Goal: Transaction & Acquisition: Obtain resource

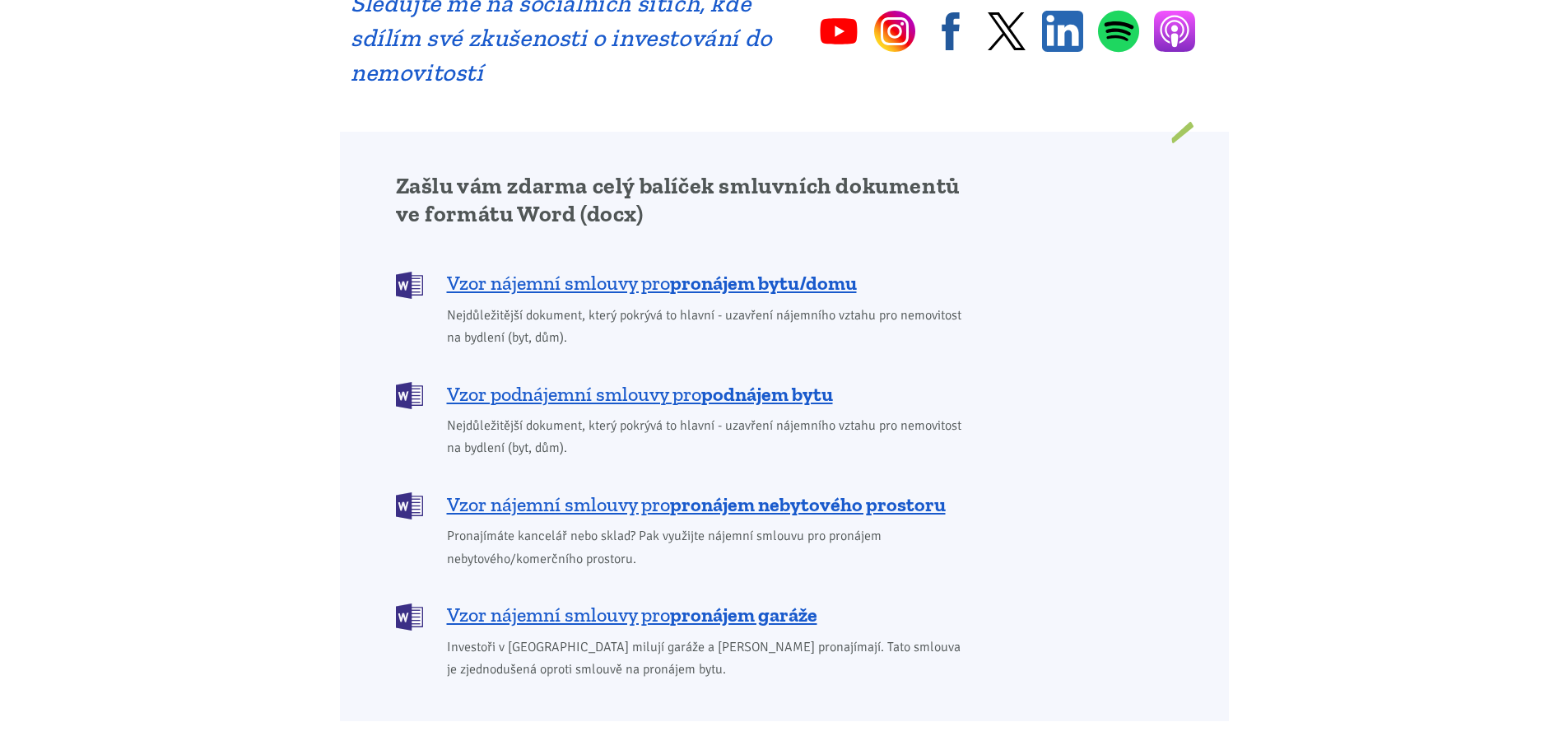
scroll to position [1234, 0]
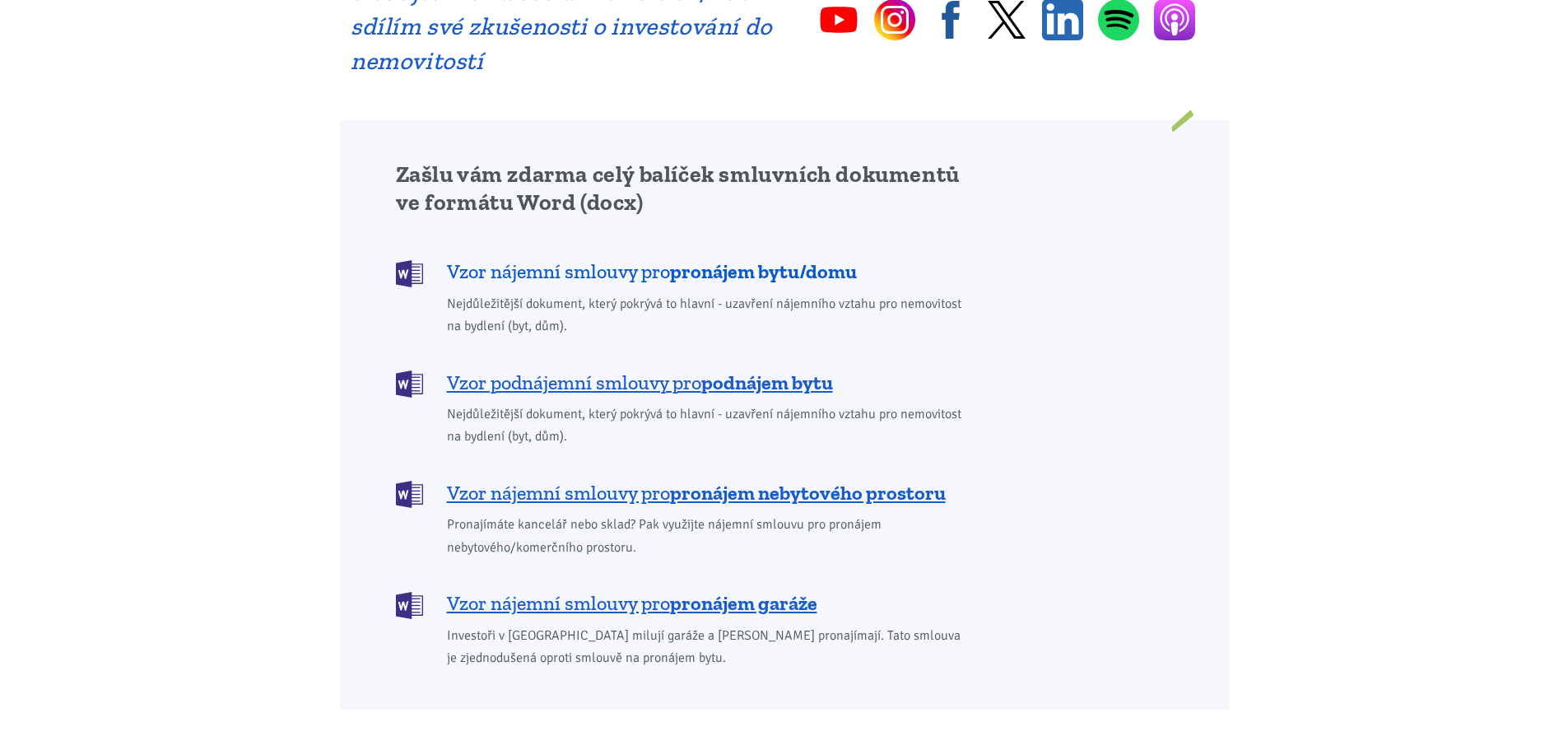
click at [581, 258] on span "Vzor nájemní smlouvy pro pronájem bytu/domu" at bounding box center [652, 271] width 410 height 27
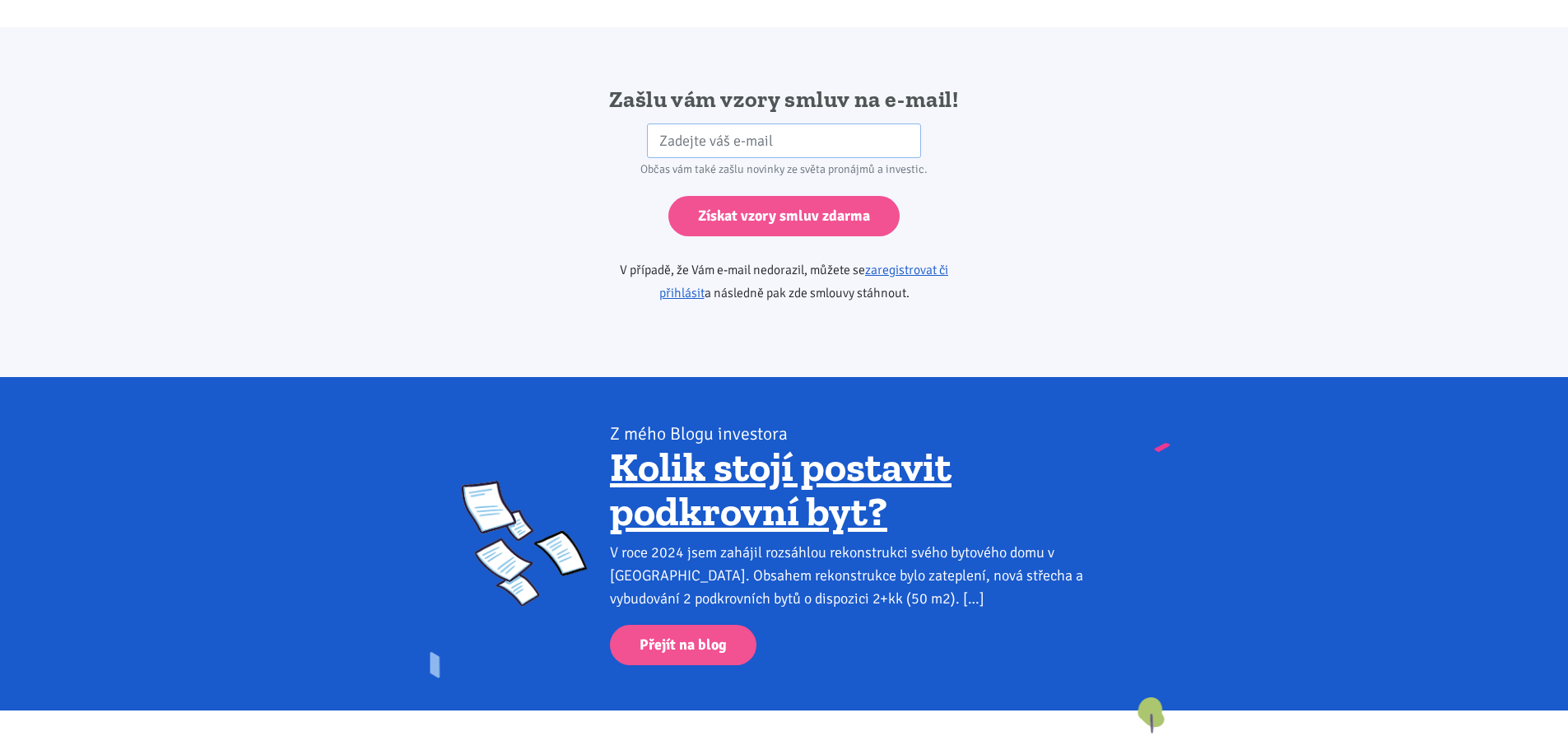
scroll to position [2749, 0]
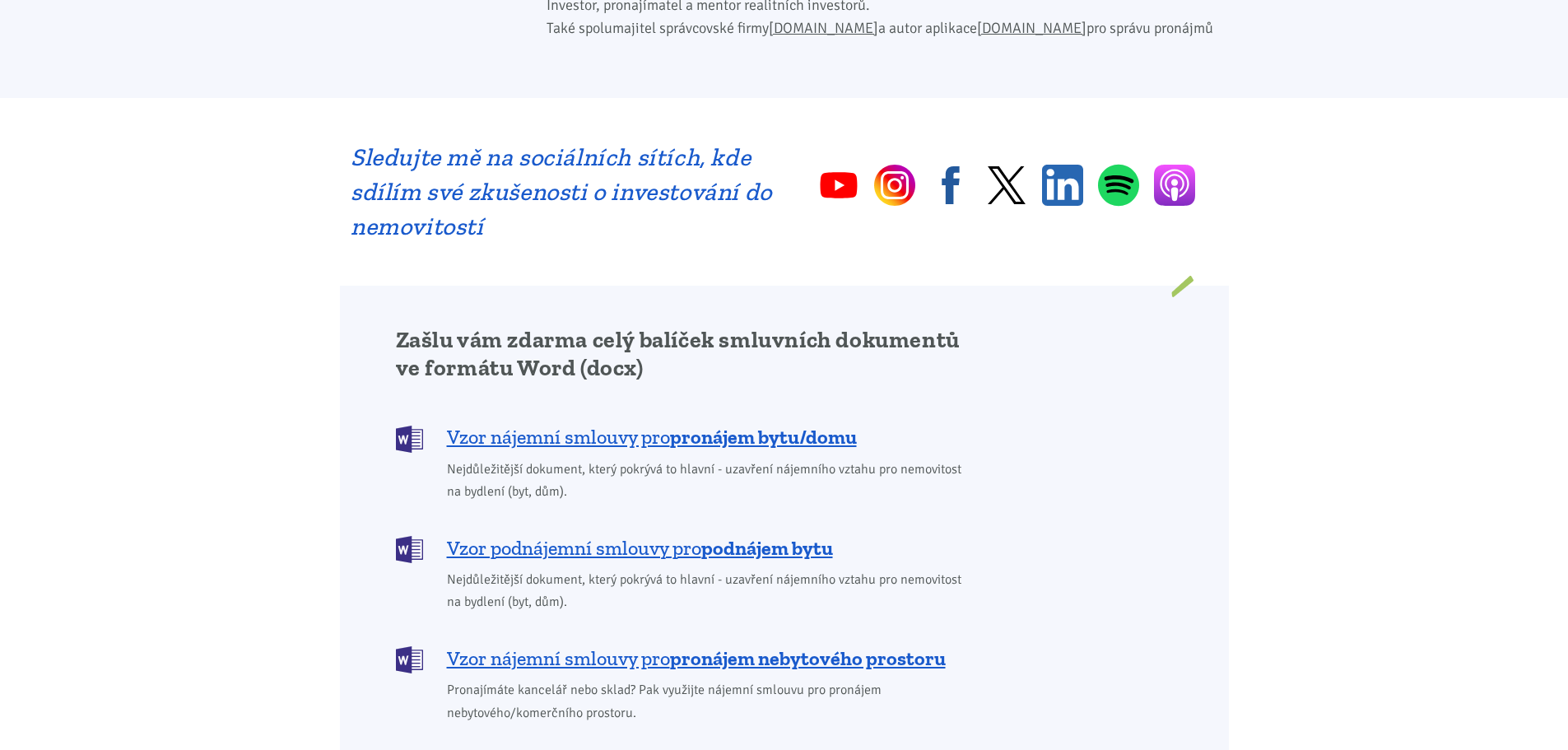
scroll to position [1070, 0]
click at [589, 423] on span "Vzor nájemní smlouvy pro pronájem bytu/domu" at bounding box center [652, 436] width 410 height 27
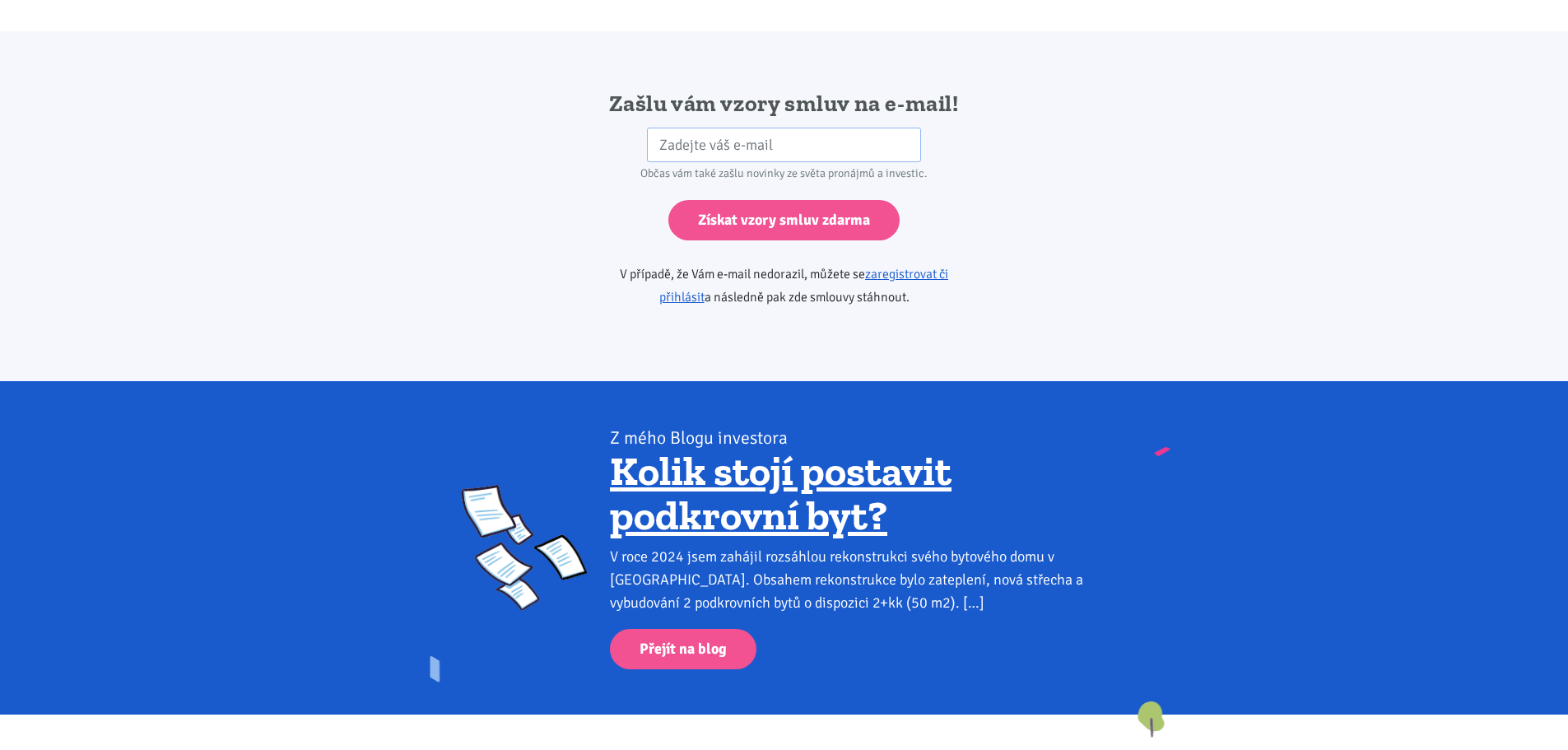
scroll to position [2749, 0]
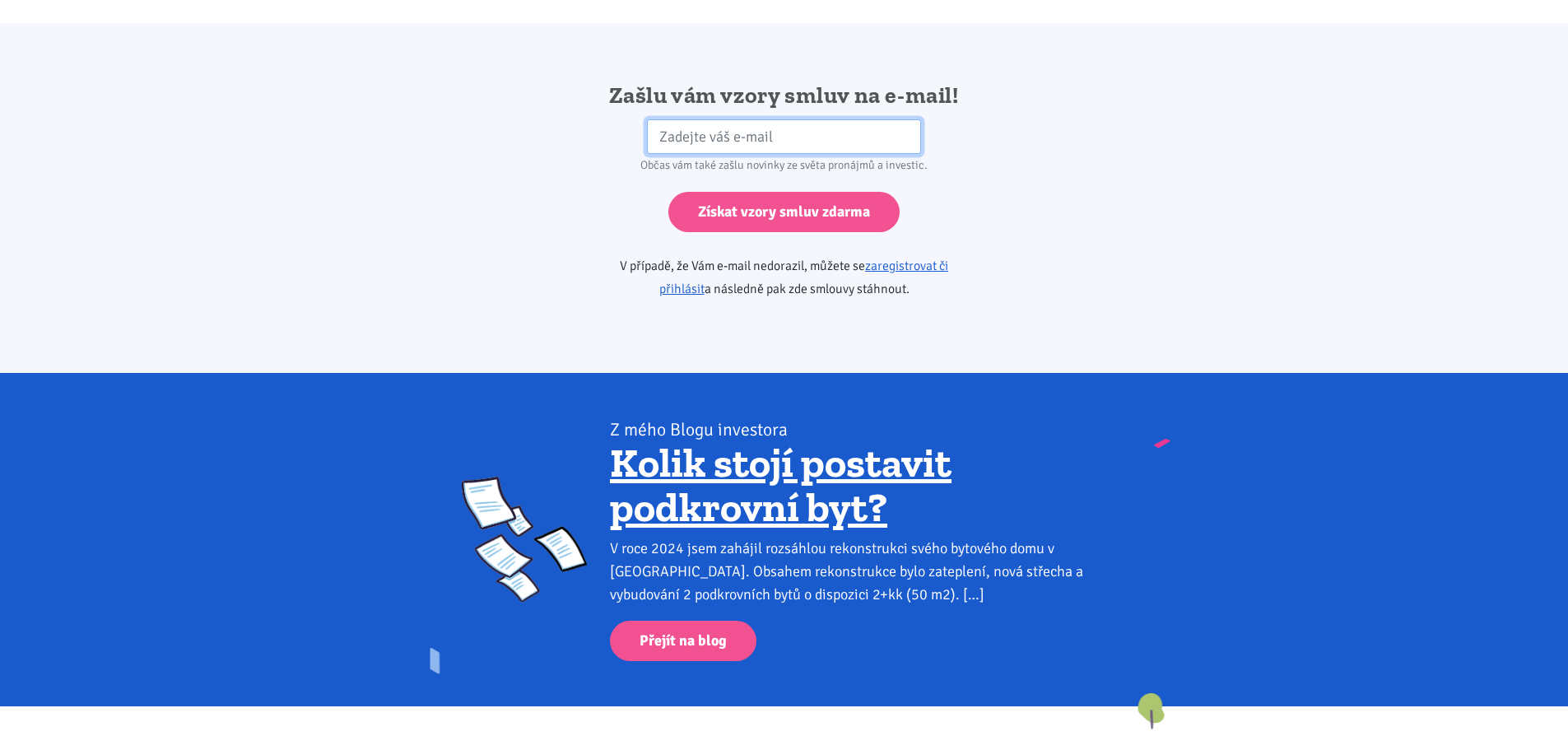
click at [685, 119] on input "email" at bounding box center [783, 136] width 274 height 36
type input "[EMAIL_ADDRESS][DOMAIN_NAME]"
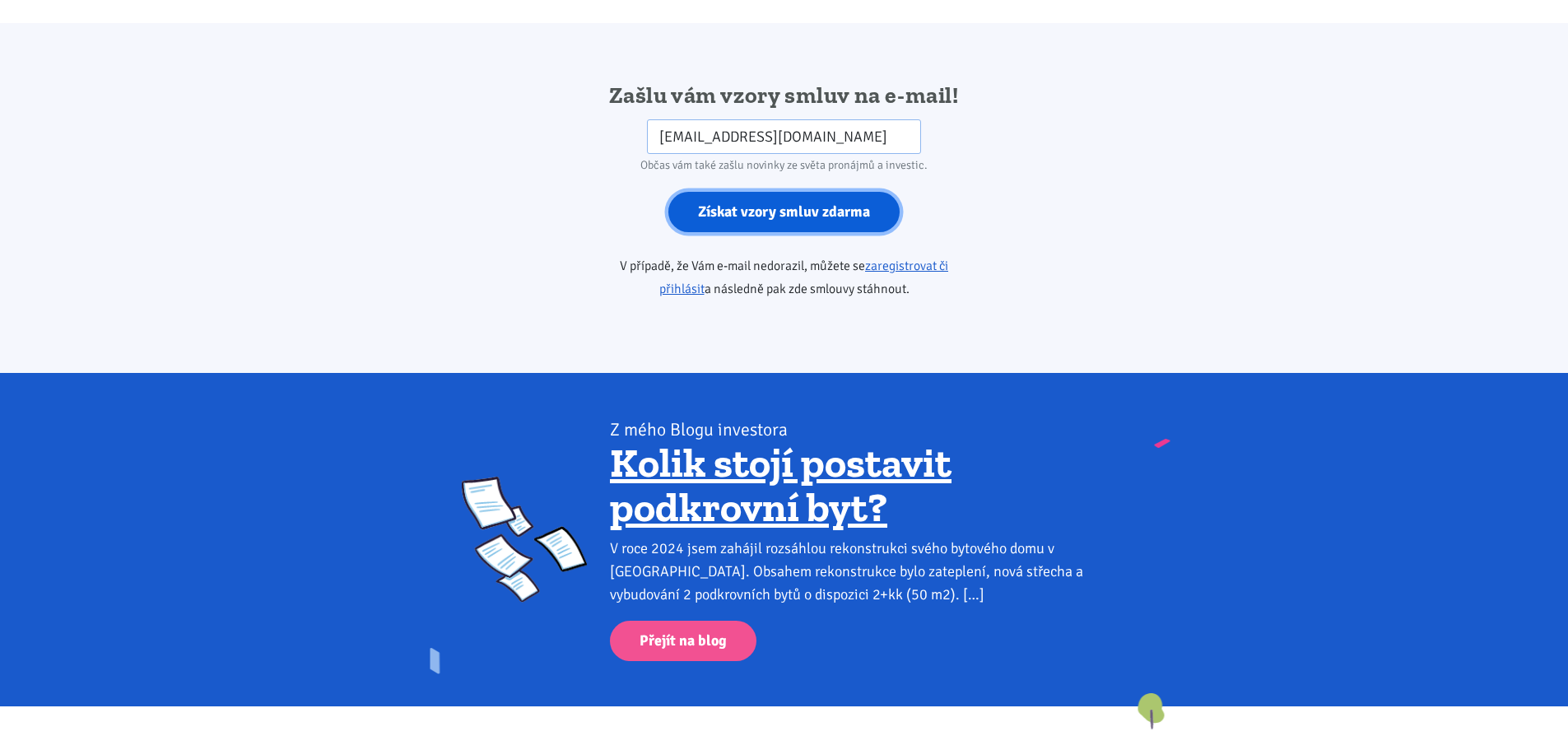
click at [744, 191] on input "Získat vzory smluv zdarma" at bounding box center [784, 212] width 232 height 40
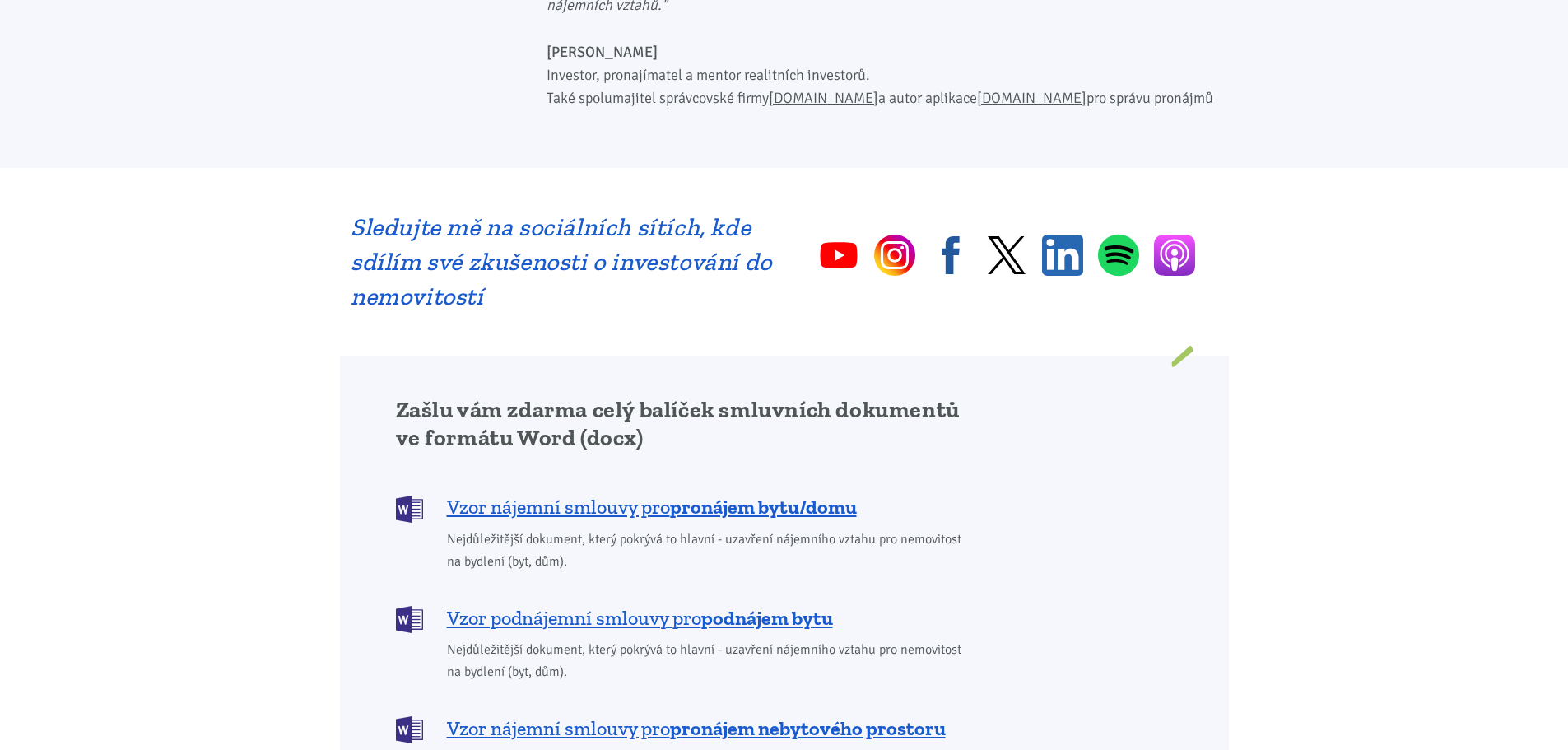
scroll to position [725, 0]
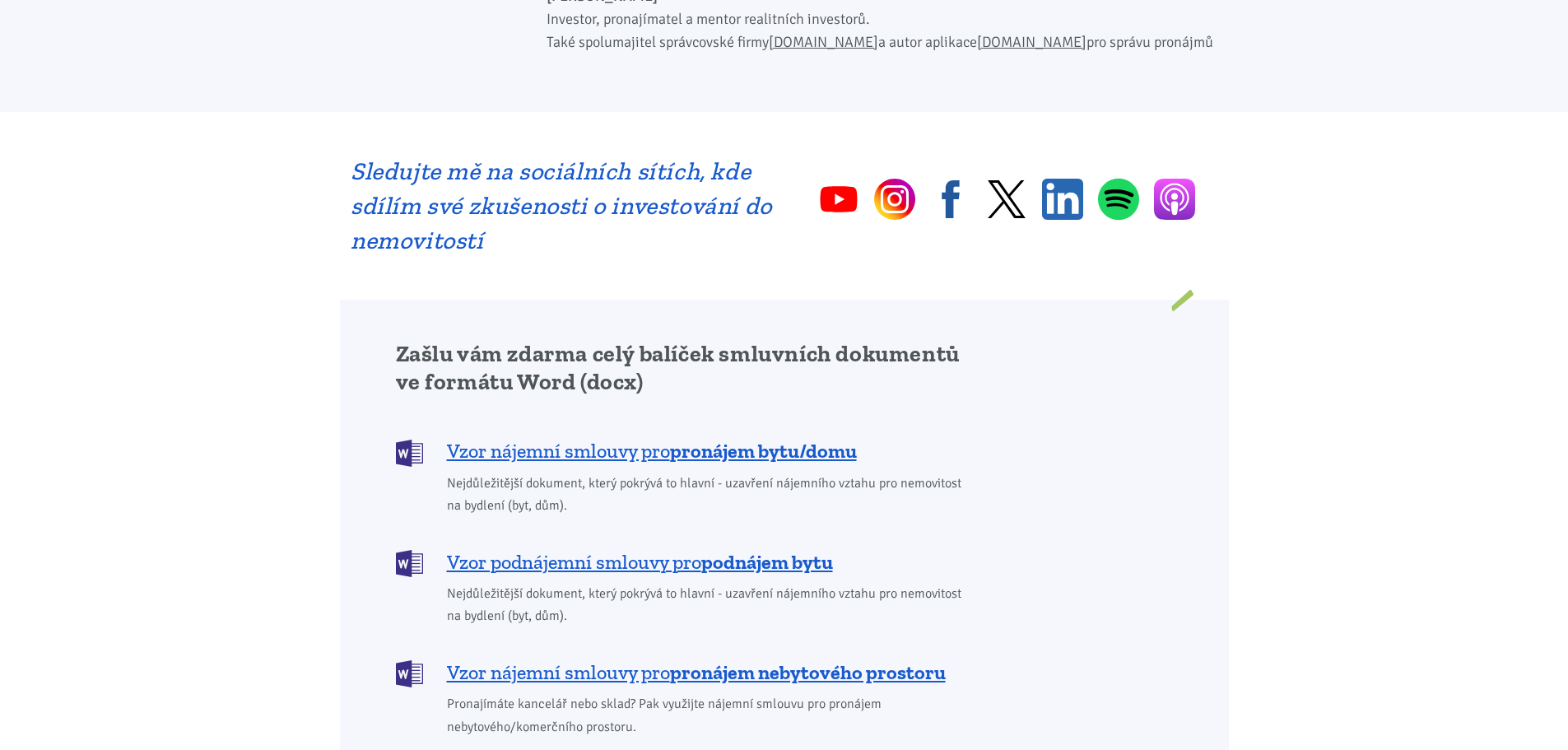
scroll to position [1070, 0]
